Goal: Task Accomplishment & Management: Manage account settings

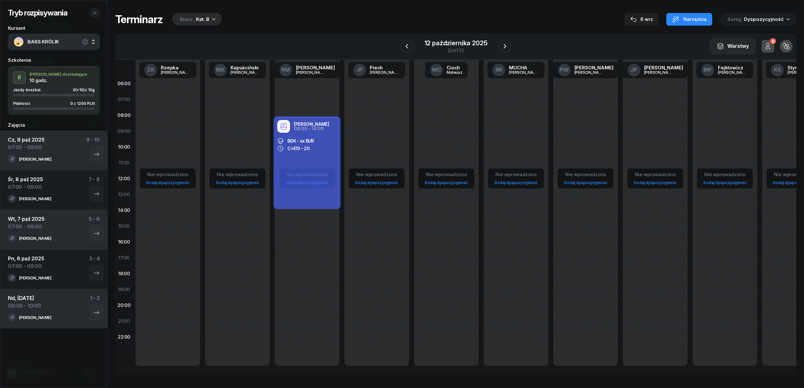
click at [53, 42] on span "BAKS KRÓLIK" at bounding box center [61, 42] width 67 height 8
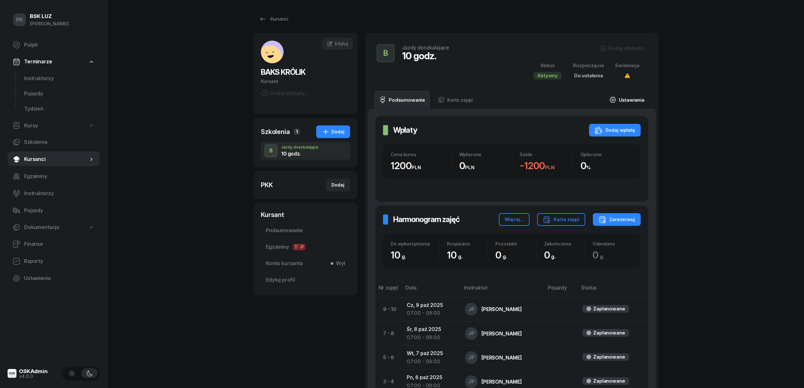
click at [643, 102] on link "Ustawienia" at bounding box center [627, 100] width 45 height 18
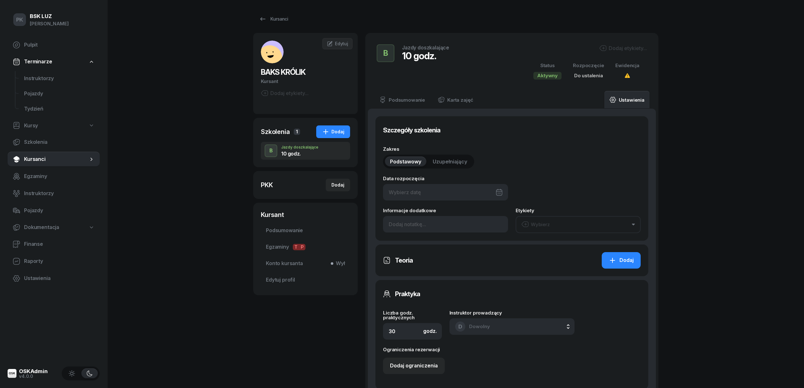
type input "10"
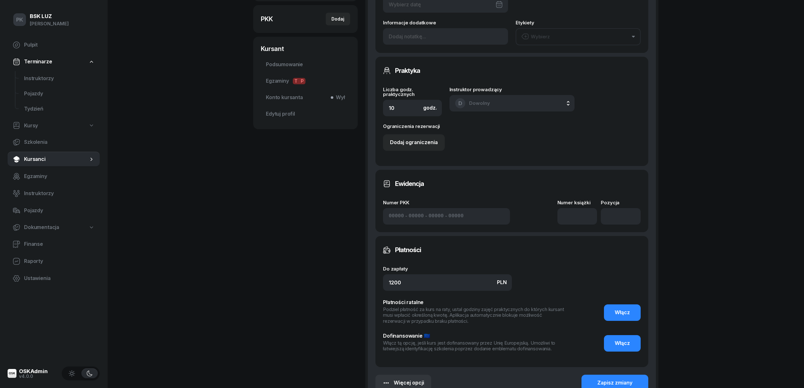
scroll to position [169, 0]
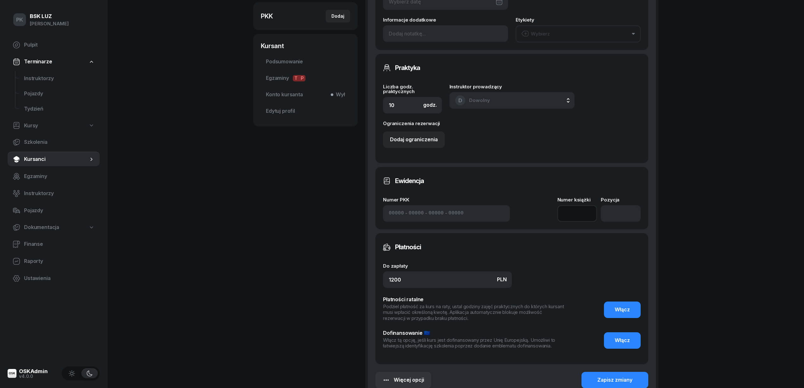
click at [585, 219] on input at bounding box center [578, 213] width 40 height 16
type input "0"
click at [621, 219] on input "number" at bounding box center [621, 213] width 40 height 16
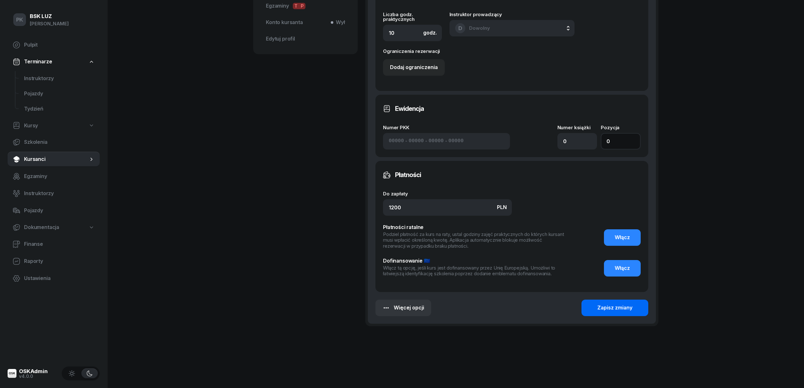
type input "0"
click at [614, 307] on div "Zapisz zmiany" at bounding box center [615, 308] width 35 height 8
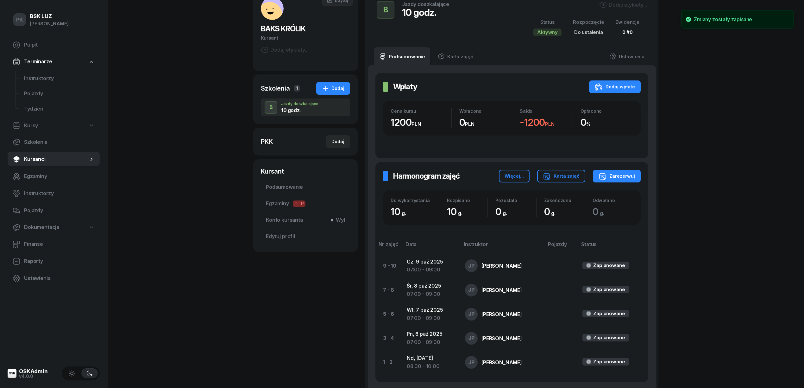
scroll to position [26, 0]
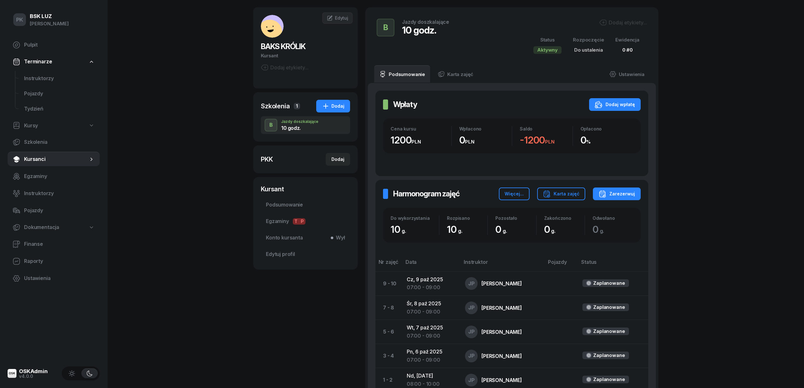
click at [455, 84] on div "Wpłaty Wpłaty Dodaj wpłatę Cena kursu 1200 PLN Wpłacono 0 PLN Saldo -1200 PLN O…" at bounding box center [512, 245] width 288 height 324
click at [454, 78] on link "Karta zajęć" at bounding box center [456, 74] width 46 height 18
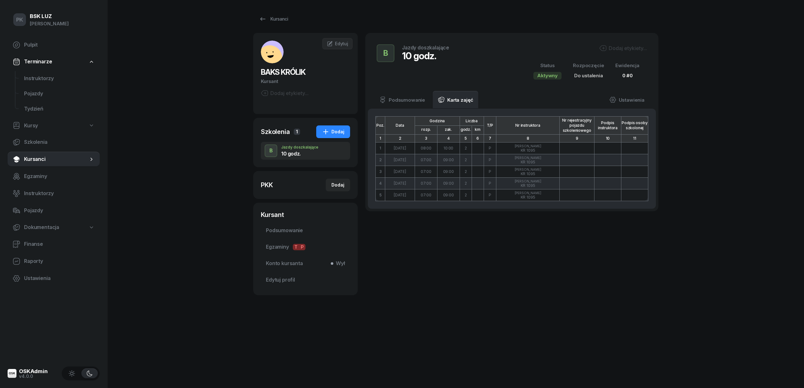
click at [400, 78] on div "B Jazdy doszkalające 10 godz." at bounding box center [413, 61] width 73 height 35
click at [404, 102] on link "Podsumowanie" at bounding box center [402, 100] width 56 height 18
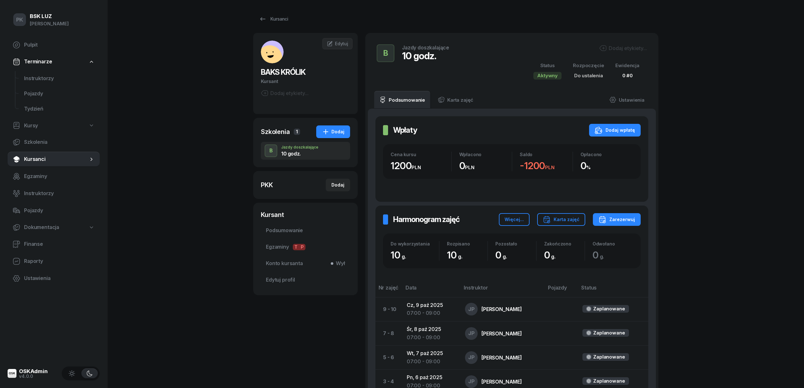
click at [593, 78] on span "Do ustalenia" at bounding box center [589, 76] width 29 height 6
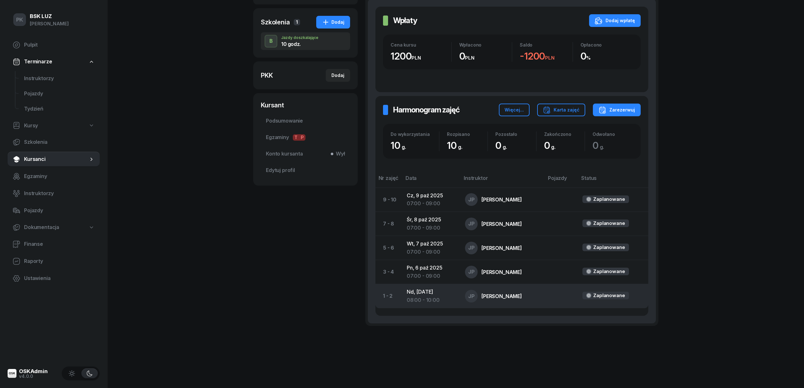
click at [408, 302] on div "08:00 - 10:00" at bounding box center [431, 300] width 48 height 8
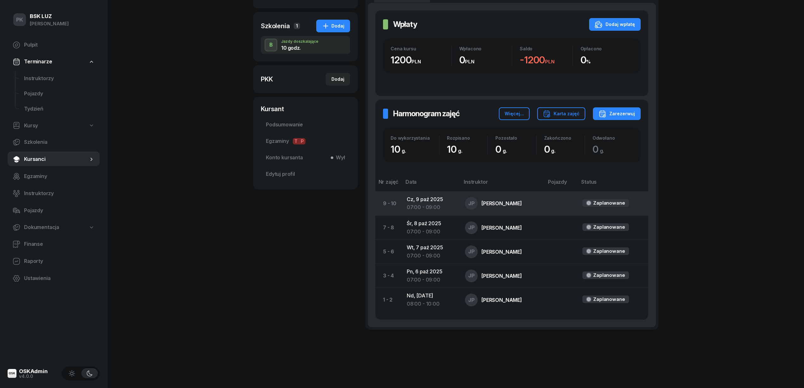
scroll to position [110, 0]
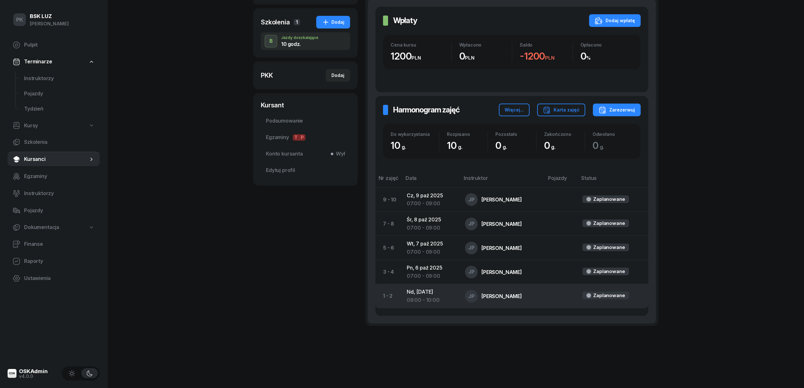
click at [440, 294] on td "Nd, [DATE] 08:00 - 10:00" at bounding box center [431, 296] width 58 height 24
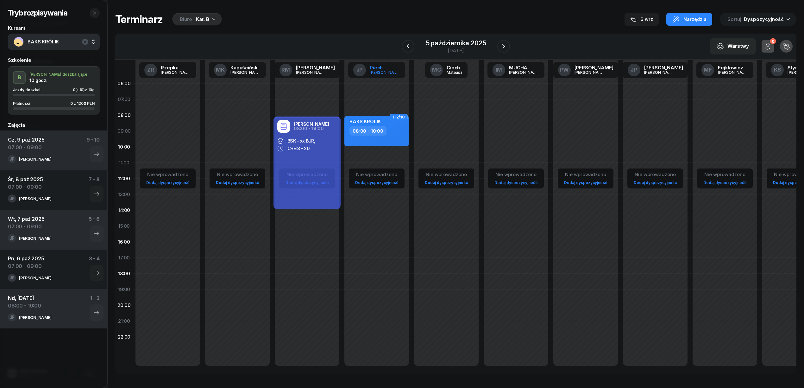
click at [388, 71] on div "[PERSON_NAME]" at bounding box center [385, 72] width 30 height 4
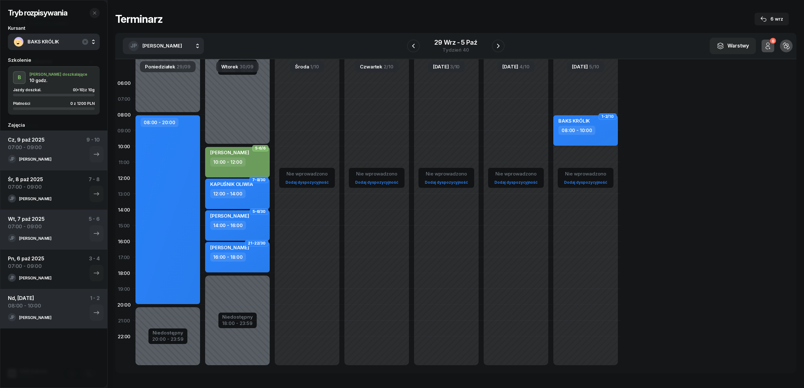
click at [584, 143] on div "BAKS KRÓLIK 08:00 - 10:00" at bounding box center [586, 130] width 65 height 30
select select "08"
select select "10"
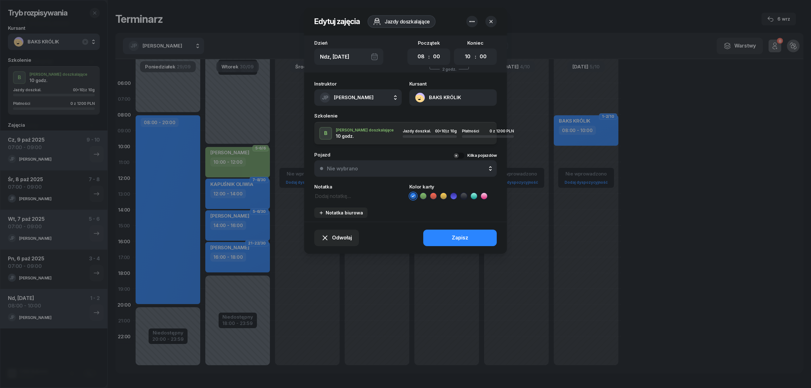
click at [467, 19] on button "button" at bounding box center [471, 21] width 11 height 11
click at [461, 39] on link "Usuń" at bounding box center [468, 41] width 83 height 16
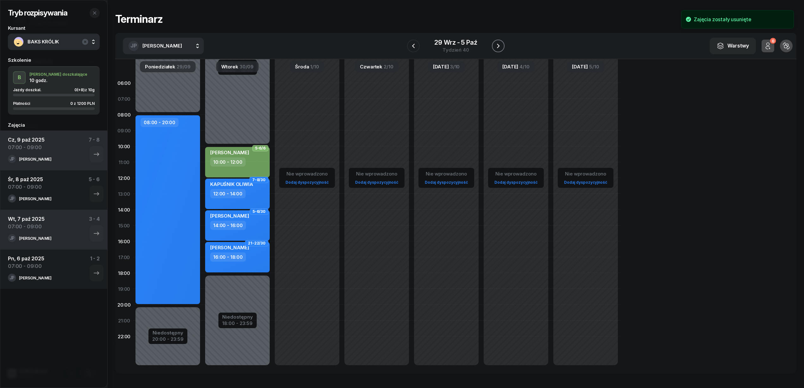
click at [496, 44] on icon "button" at bounding box center [499, 46] width 8 height 8
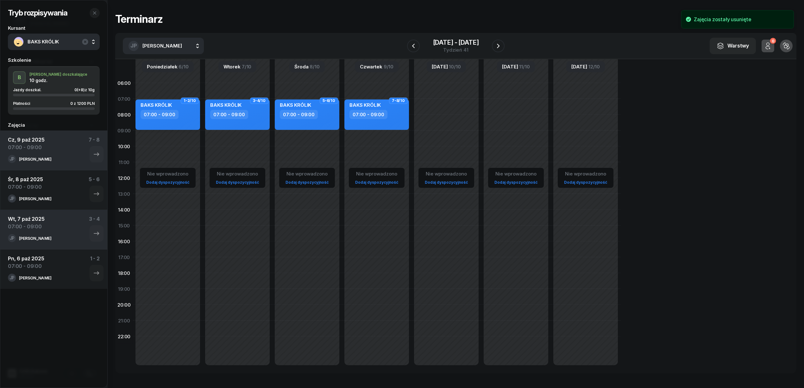
click at [191, 125] on div "BAKS KRÓLIK 07:00 - 09:00" at bounding box center [168, 114] width 65 height 30
select select "07"
select select "09"
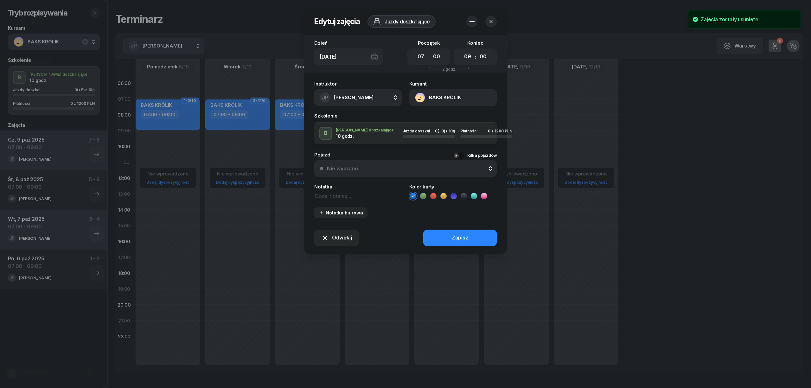
click at [471, 19] on icon "button" at bounding box center [472, 22] width 8 height 8
click at [459, 38] on link "Usuń" at bounding box center [468, 41] width 83 height 16
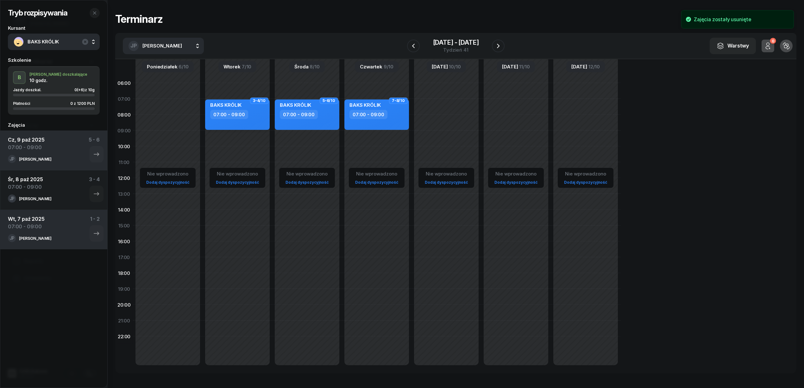
drag, startPoint x: 260, startPoint y: 118, endPoint x: 264, endPoint y: 115, distance: 4.8
click at [261, 117] on div "07:00 - 09:00" at bounding box center [238, 114] width 56 height 9
select select "07"
select select "09"
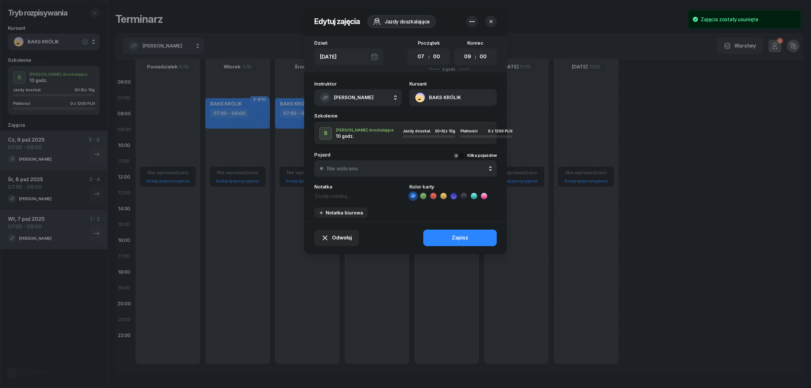
click at [473, 21] on icon "button" at bounding box center [472, 22] width 8 height 8
click at [457, 44] on link "Usuń" at bounding box center [468, 41] width 83 height 16
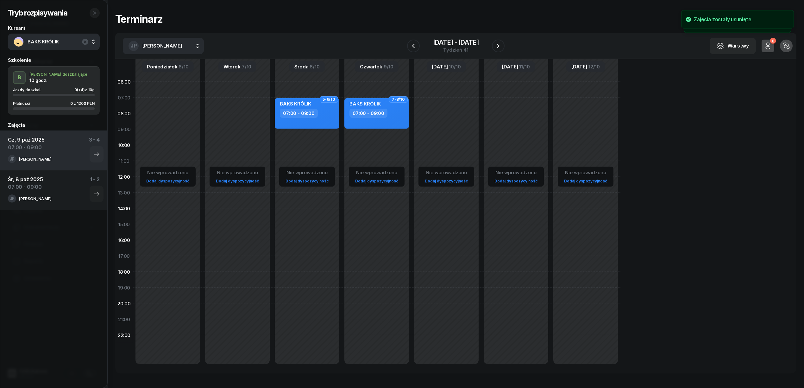
drag, startPoint x: 319, startPoint y: 114, endPoint x: 328, endPoint y: 110, distance: 9.9
click at [320, 114] on div "07:00 - 09:00" at bounding box center [308, 113] width 56 height 9
select select "07"
select select "09"
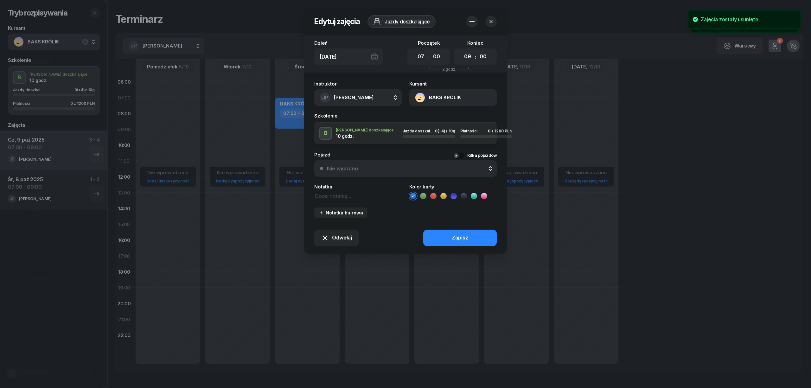
click at [471, 22] on icon "button" at bounding box center [472, 22] width 8 height 8
click at [452, 42] on div "Usuń" at bounding box center [448, 41] width 12 height 8
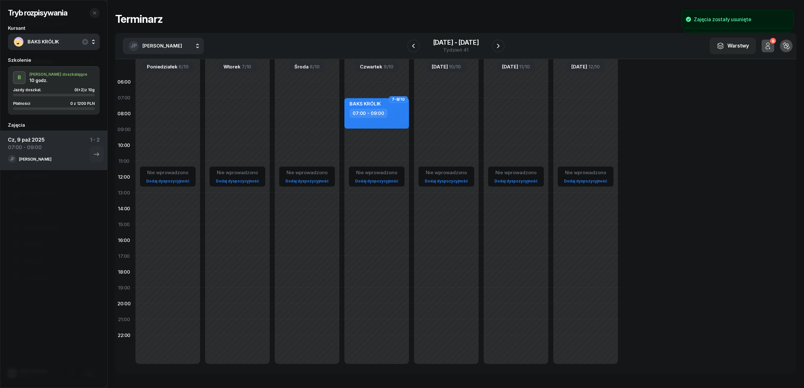
click at [395, 103] on div "BAKS KRÓLIK" at bounding box center [378, 105] width 56 height 8
select select "07"
select select "09"
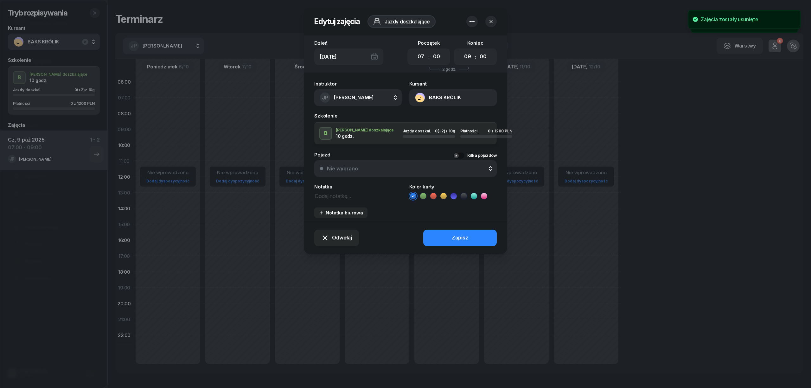
click at [472, 25] on button "button" at bounding box center [471, 21] width 11 height 11
click at [464, 42] on link "Usuń" at bounding box center [468, 41] width 83 height 16
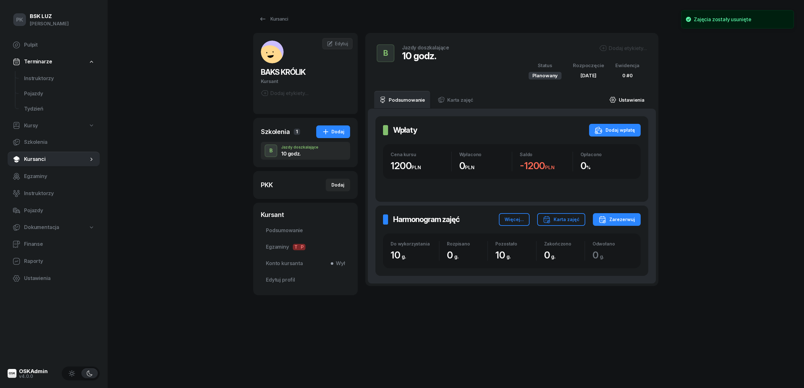
click at [630, 101] on link "Ustawienia" at bounding box center [627, 100] width 45 height 18
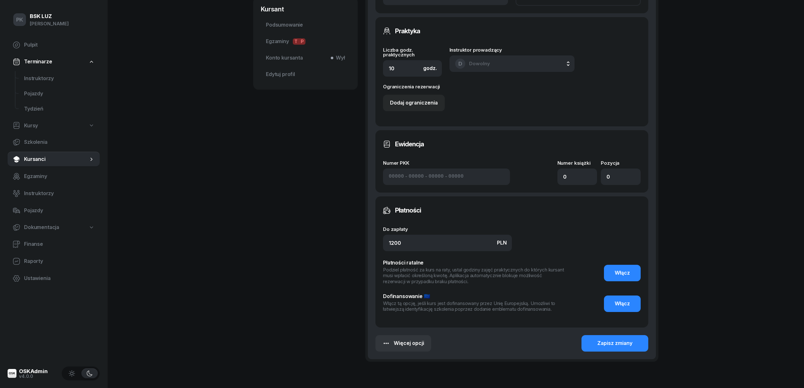
scroll to position [241, 0]
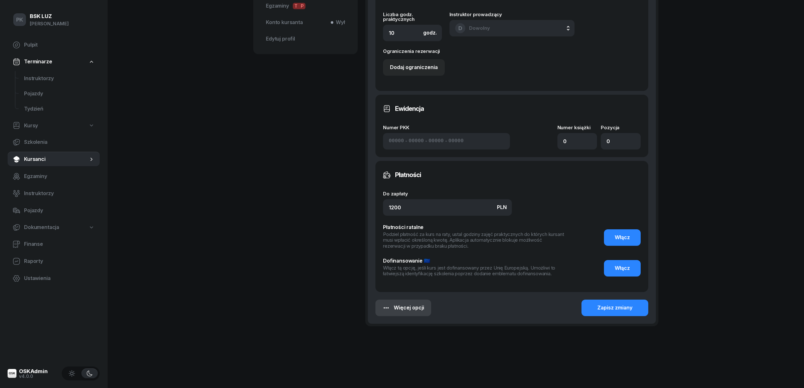
click at [417, 312] on button "Więcej opcji" at bounding box center [404, 308] width 56 height 16
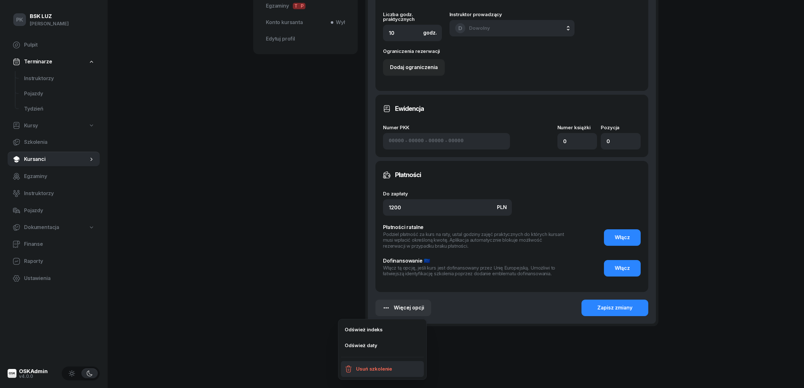
click at [400, 363] on link "Usuń szkolenie" at bounding box center [382, 369] width 83 height 16
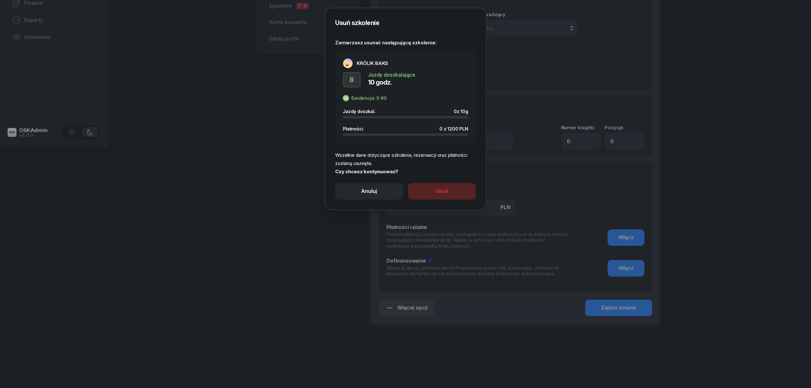
click at [435, 193] on button "Usuń" at bounding box center [442, 191] width 68 height 16
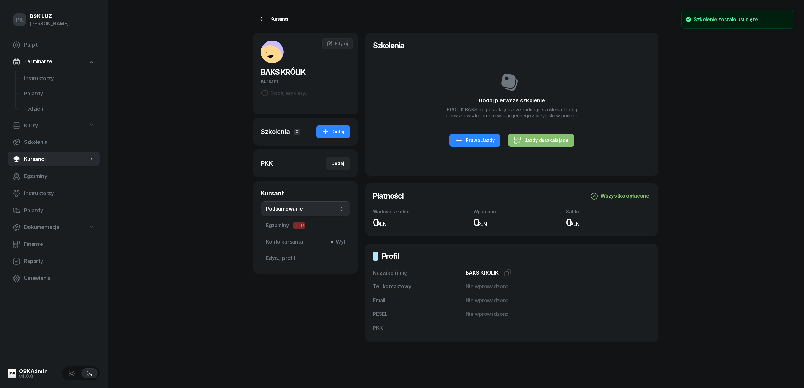
click at [275, 14] on link "Kursanci" at bounding box center [273, 19] width 41 height 13
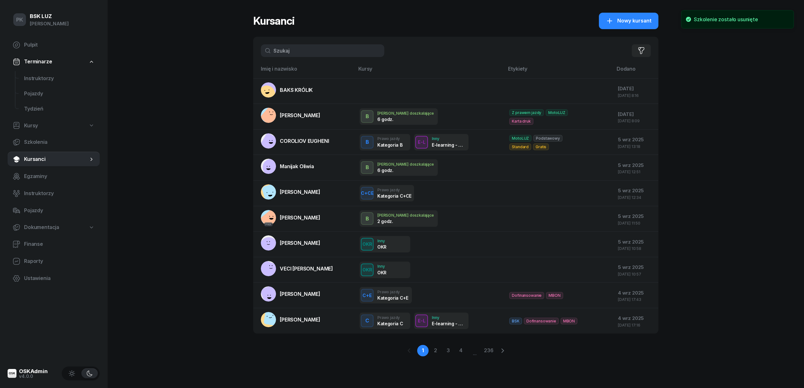
drag, startPoint x: 299, startPoint y: 101, endPoint x: 302, endPoint y: 94, distance: 7.7
click at [301, 98] on td "BAKS KRÓLIK" at bounding box center [303, 91] width 101 height 26
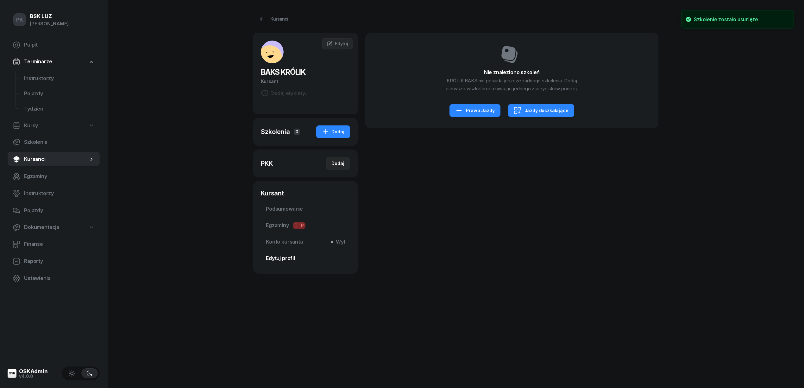
click at [276, 259] on span "Edytuj profil" at bounding box center [305, 258] width 79 height 8
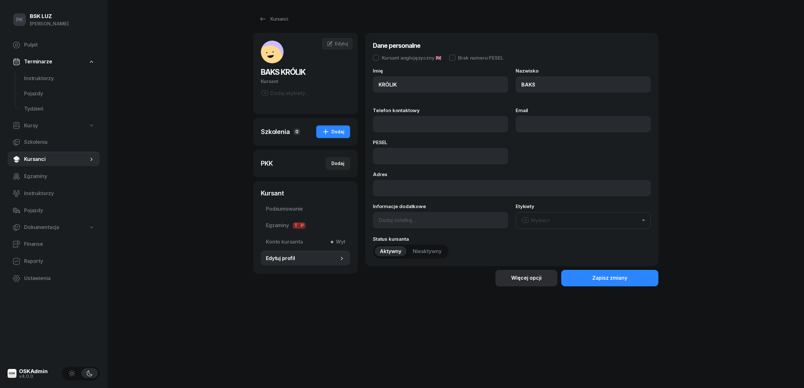
click at [523, 280] on div "Więcej opcji" at bounding box center [526, 278] width 30 height 8
click at [498, 303] on div "Usuń kursanta" at bounding box center [504, 299] width 33 height 8
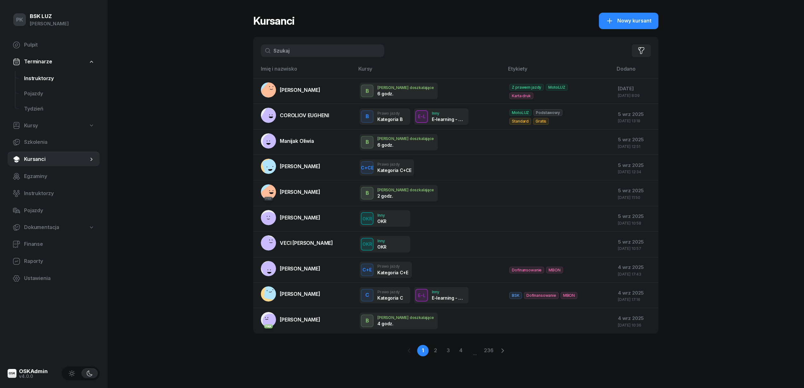
click at [38, 79] on span "Instruktorzy" at bounding box center [59, 78] width 71 height 8
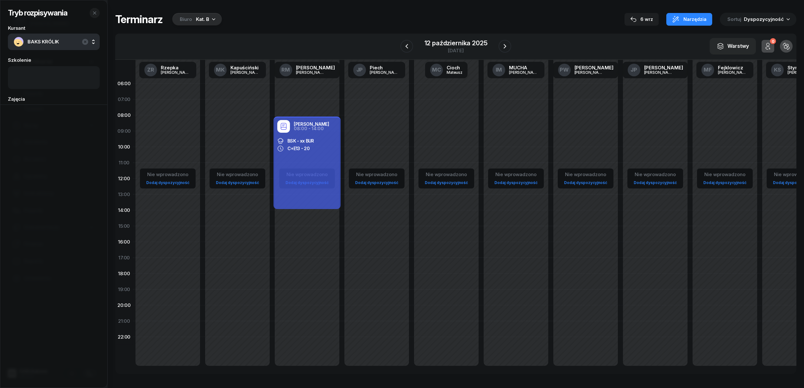
click at [50, 243] on div at bounding box center [53, 246] width 107 height 283
click at [91, 7] on div "Tryb rozpisywania Kursant BAKS KRÓLIK Szkolenie" at bounding box center [53, 48] width 107 height 96
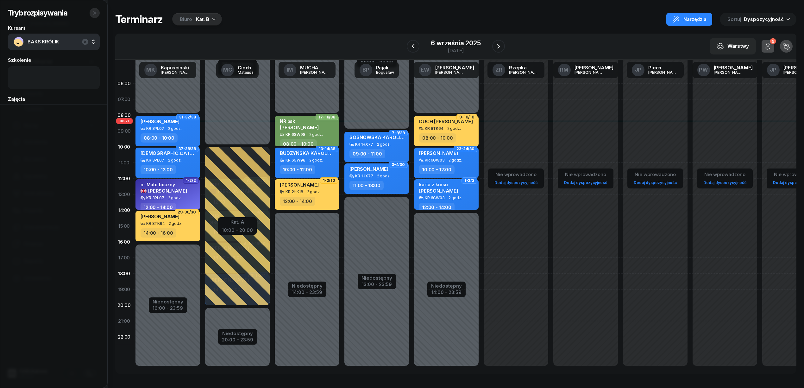
click at [92, 11] on button "button" at bounding box center [95, 13] width 10 height 10
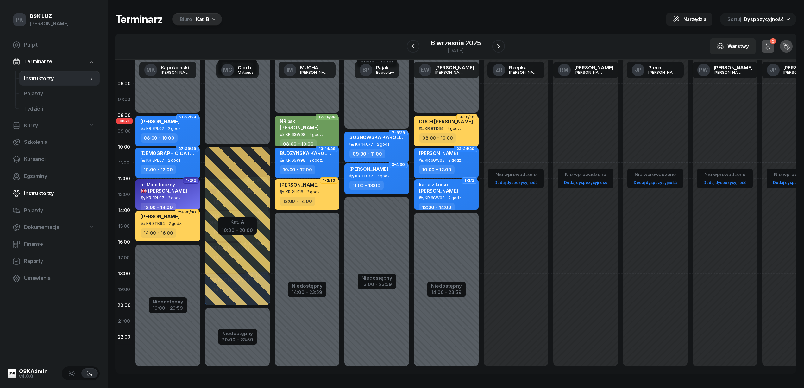
click at [37, 193] on span "Instruktorzy" at bounding box center [59, 193] width 71 height 8
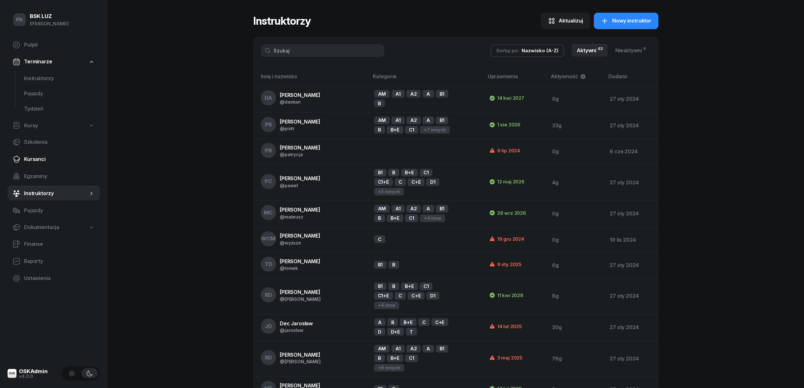
click at [34, 160] on span "Kursanci" at bounding box center [59, 159] width 71 height 8
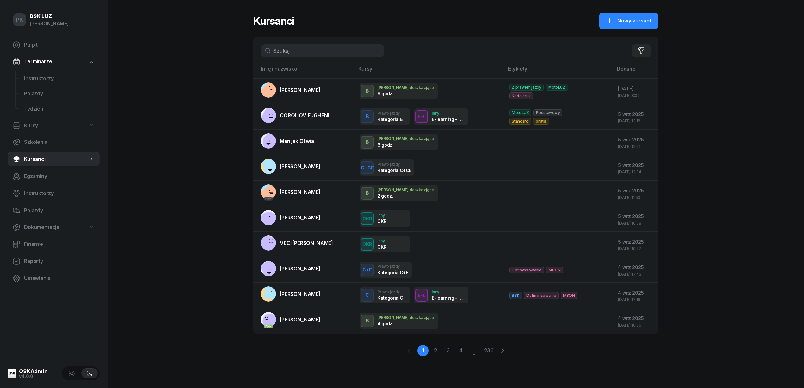
click at [308, 50] on input "text" at bounding box center [323, 50] width 124 height 13
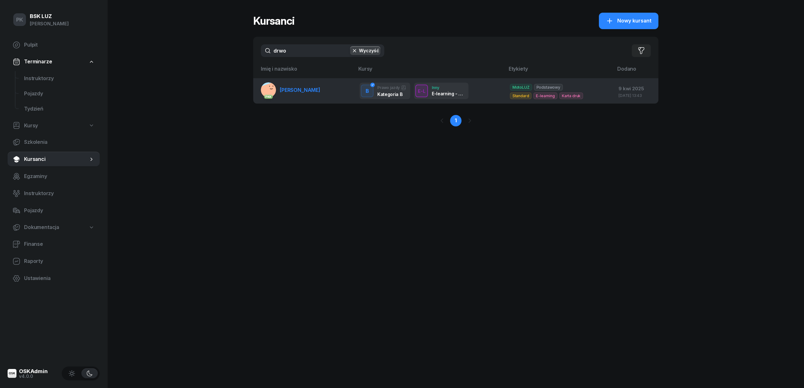
type input "drwo"
click at [302, 87] on span "DRWOTA WOJCIECH" at bounding box center [300, 90] width 41 height 6
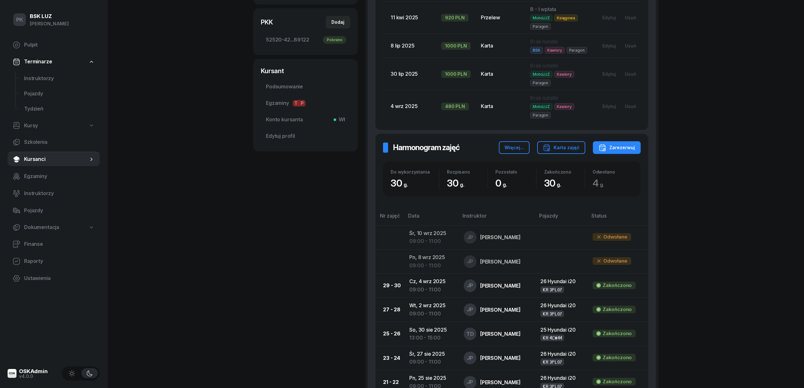
scroll to position [338, 0]
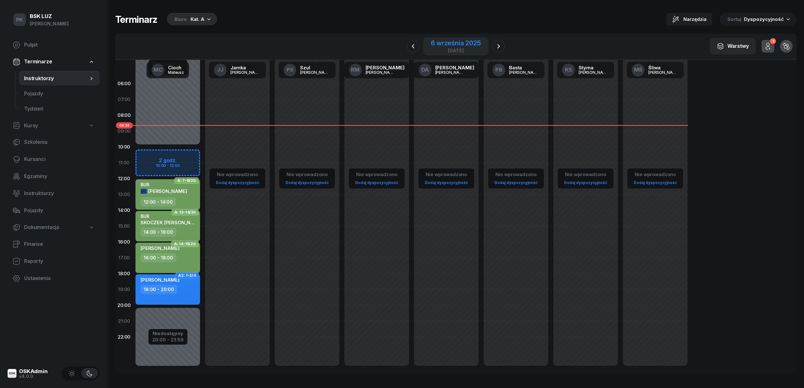
click at [443, 40] on div "6 września 2025" at bounding box center [456, 43] width 50 height 6
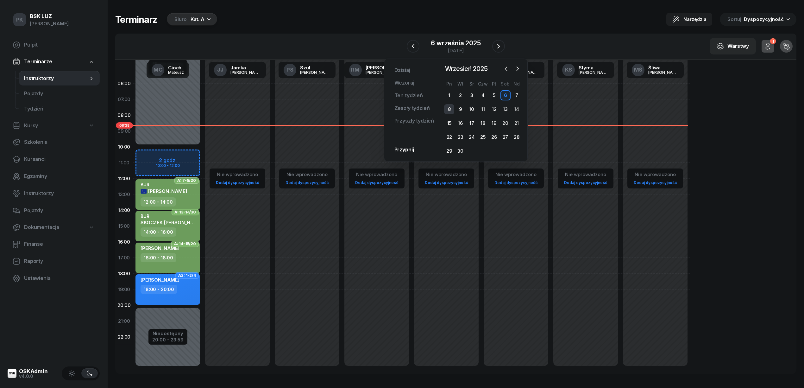
click at [448, 109] on div "8" at bounding box center [449, 109] width 10 height 10
